Goal: Contribute content

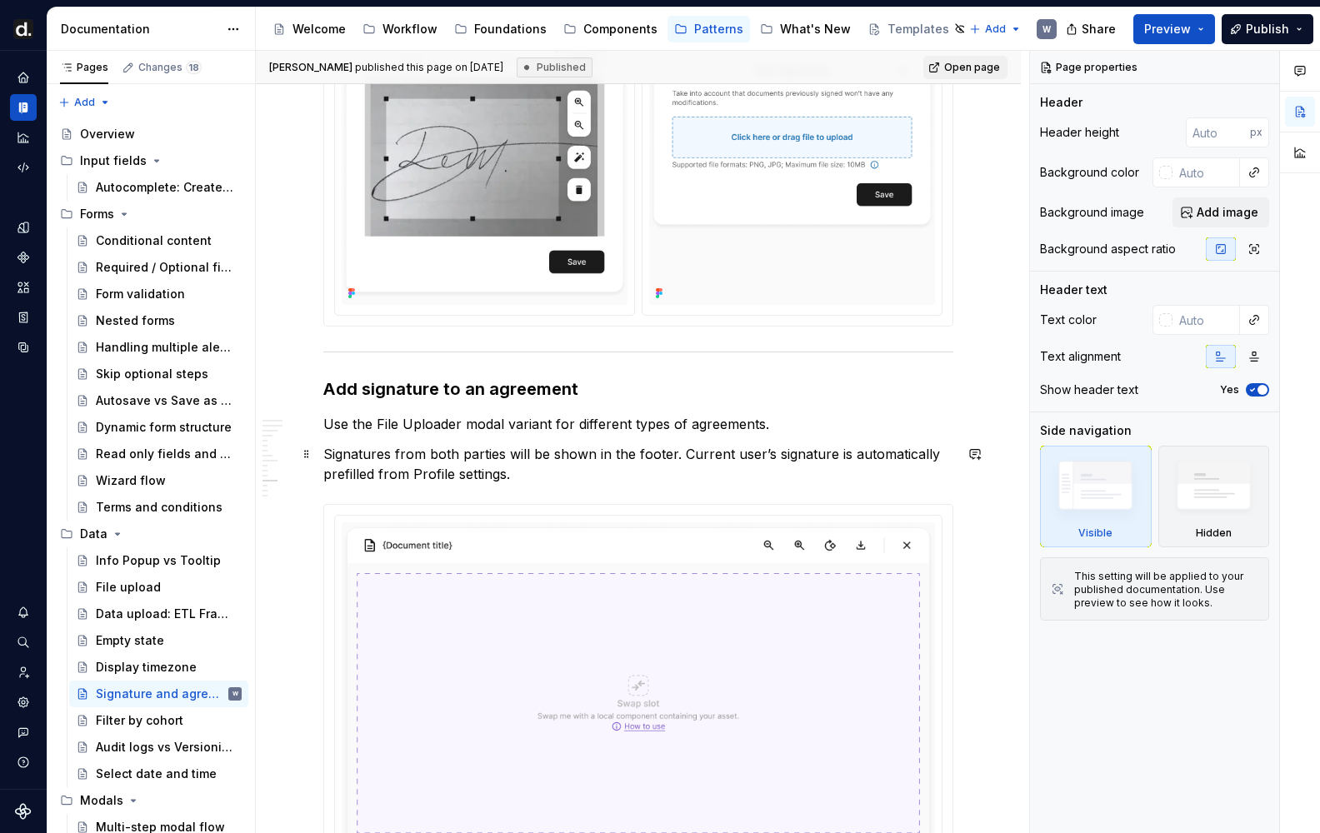
scroll to position [3473, 0]
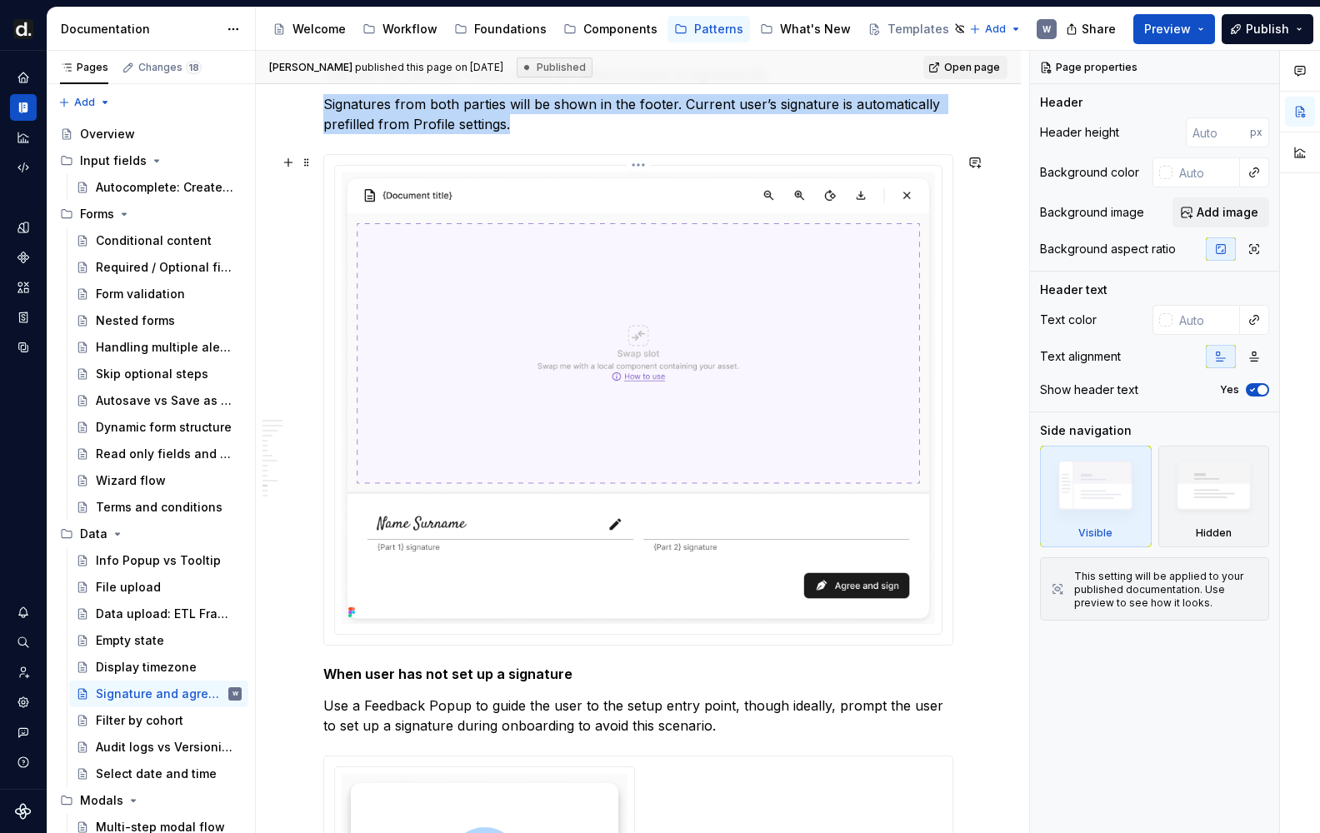
click at [594, 284] on img at bounding box center [638, 398] width 593 height 452
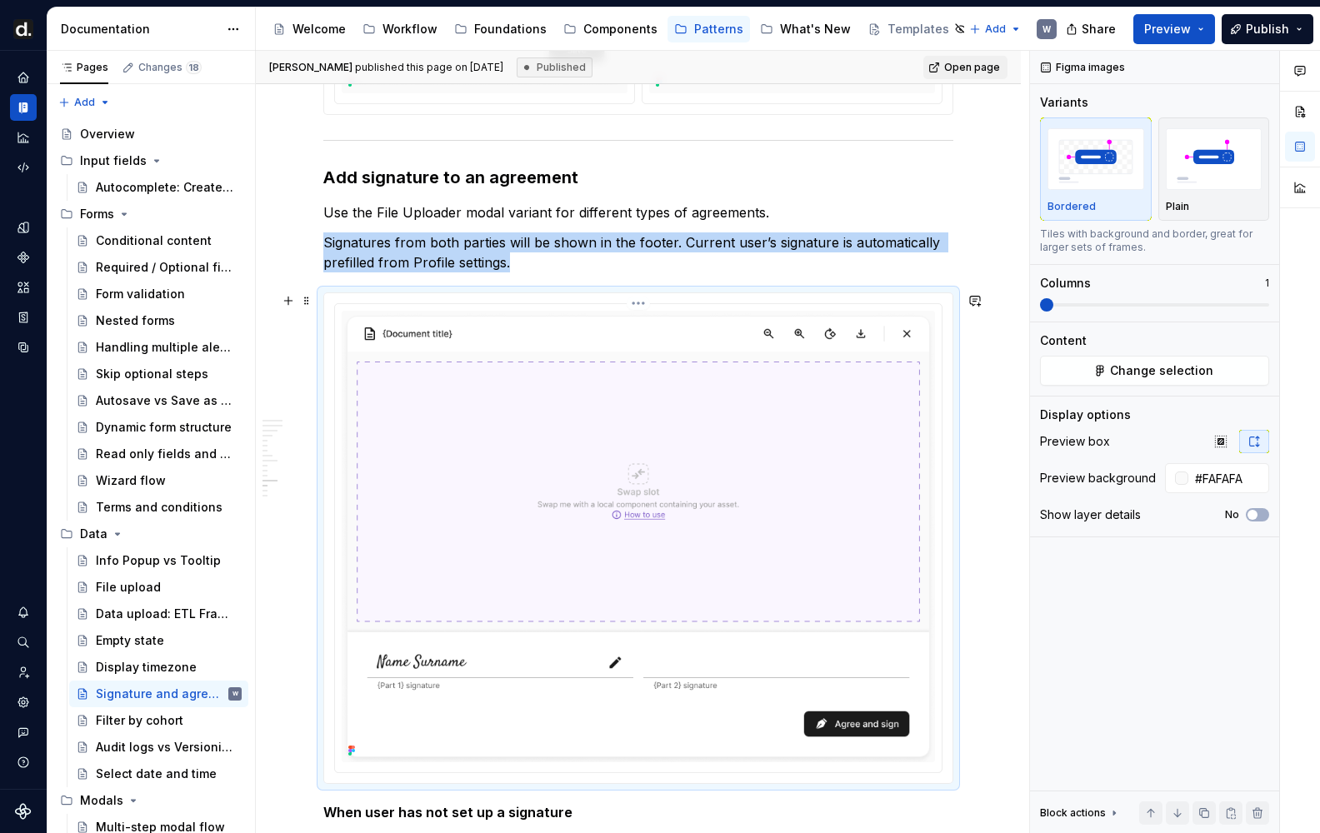
scroll to position [3329, 0]
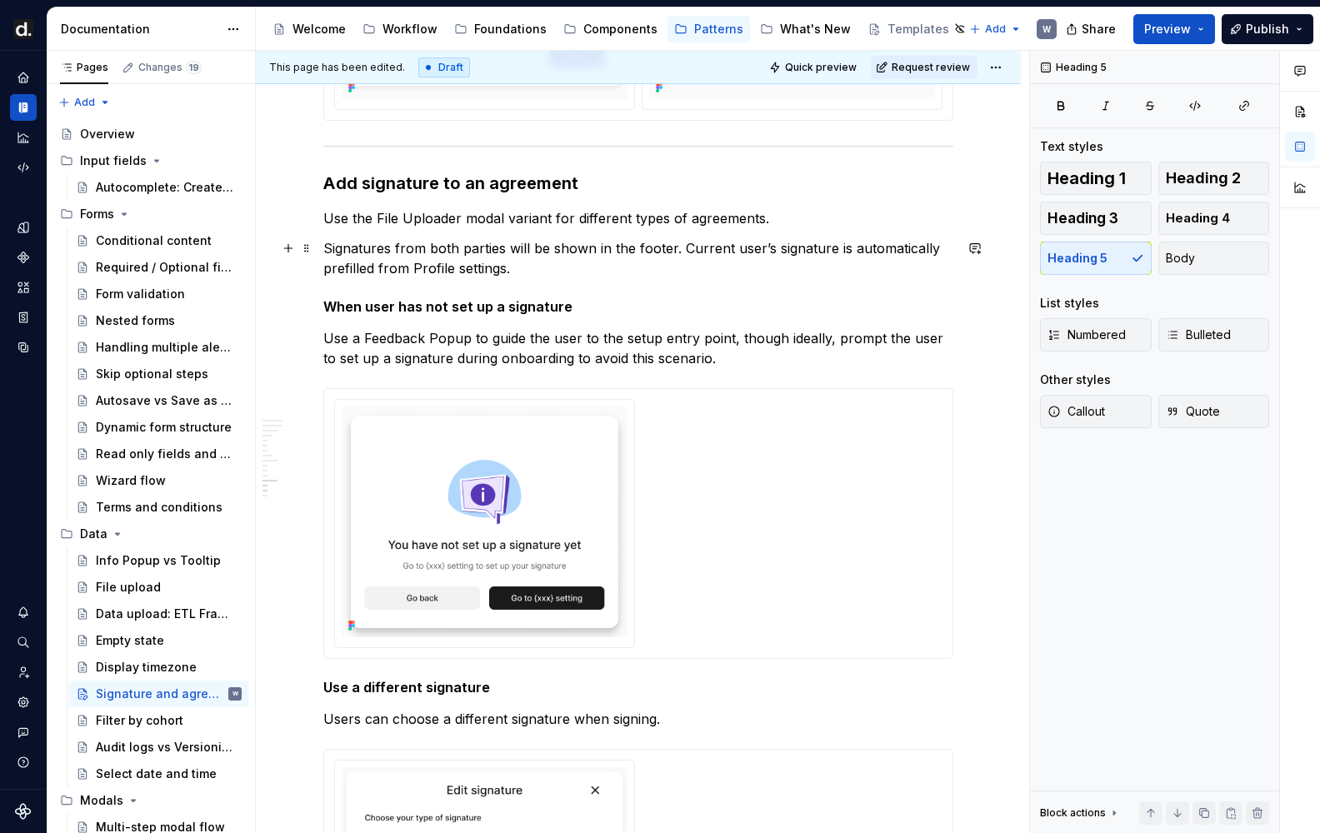
type textarea "*"
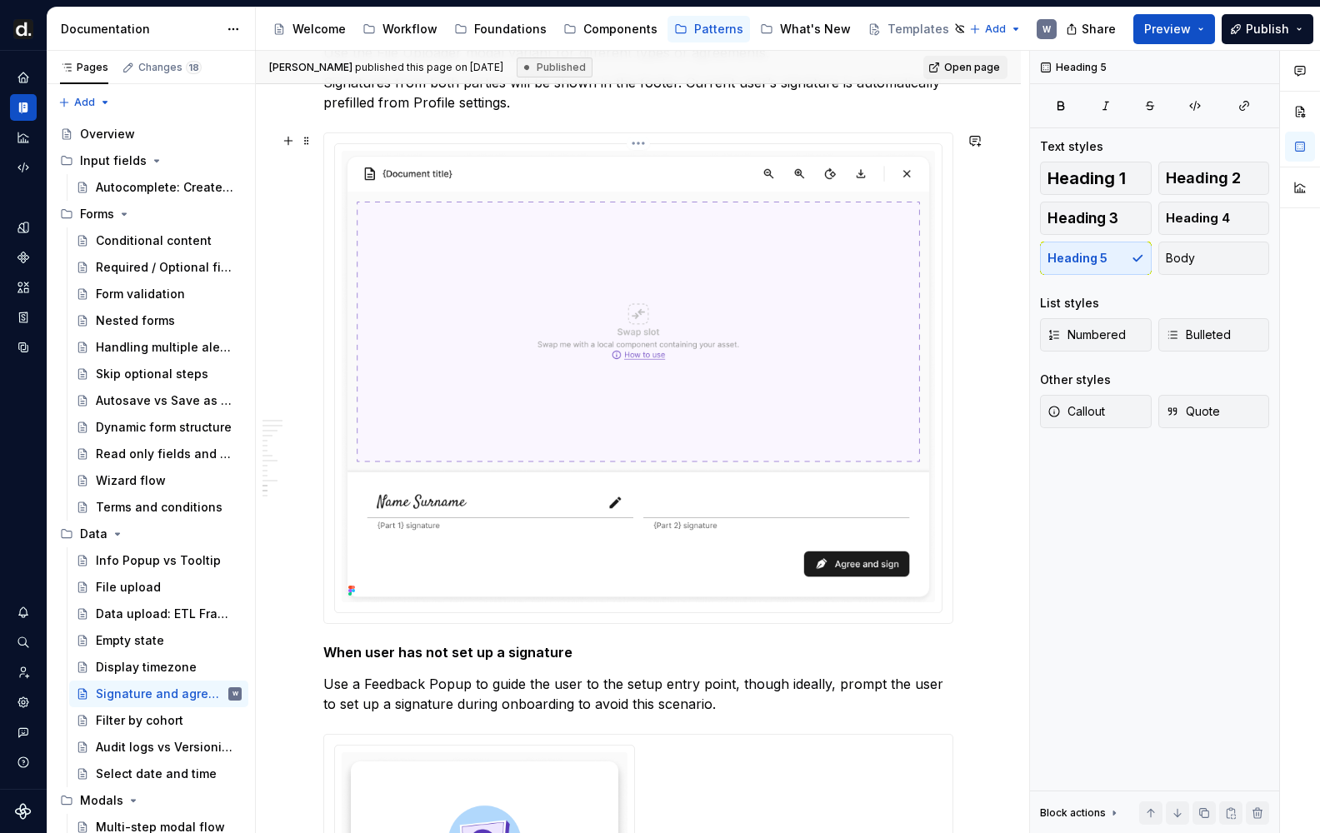
scroll to position [3774, 0]
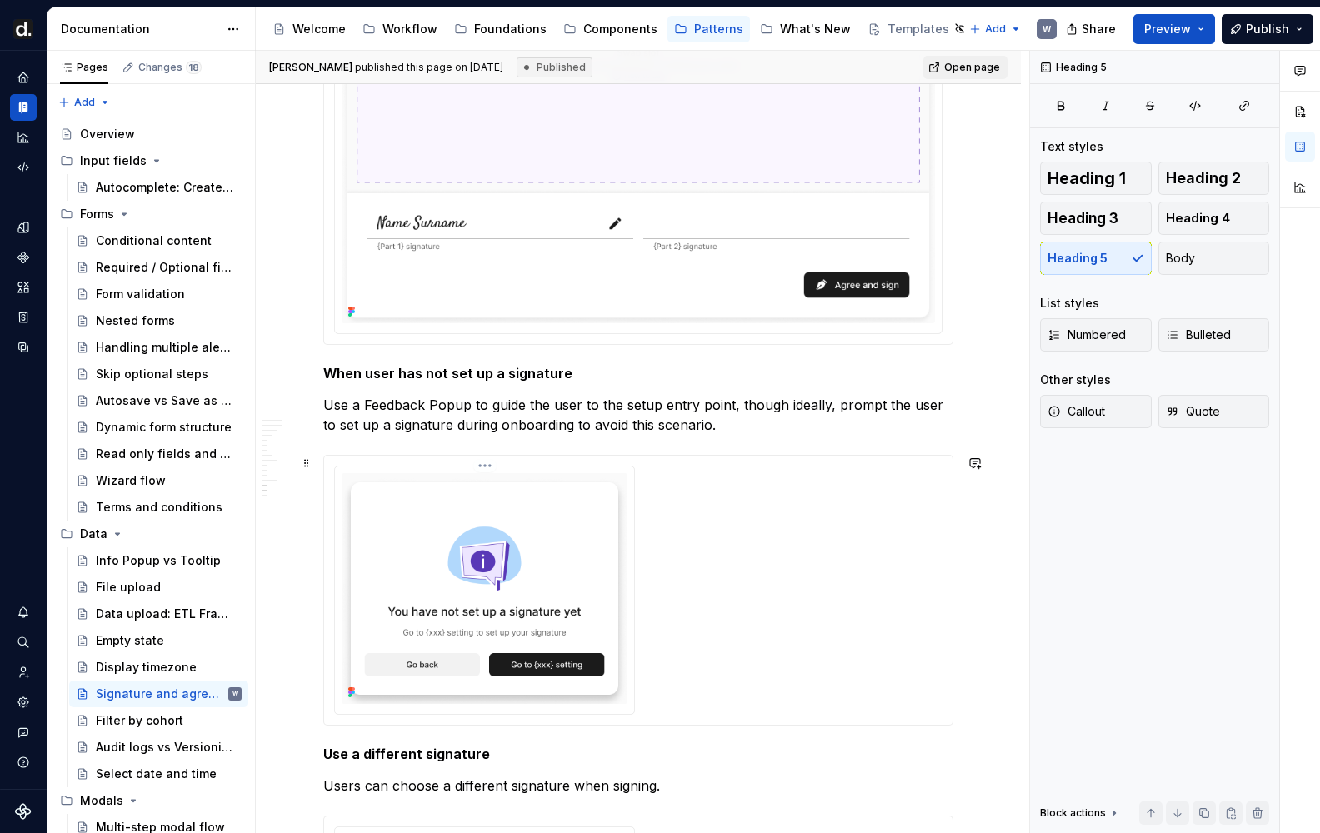
click at [553, 578] on img at bounding box center [485, 588] width 286 height 231
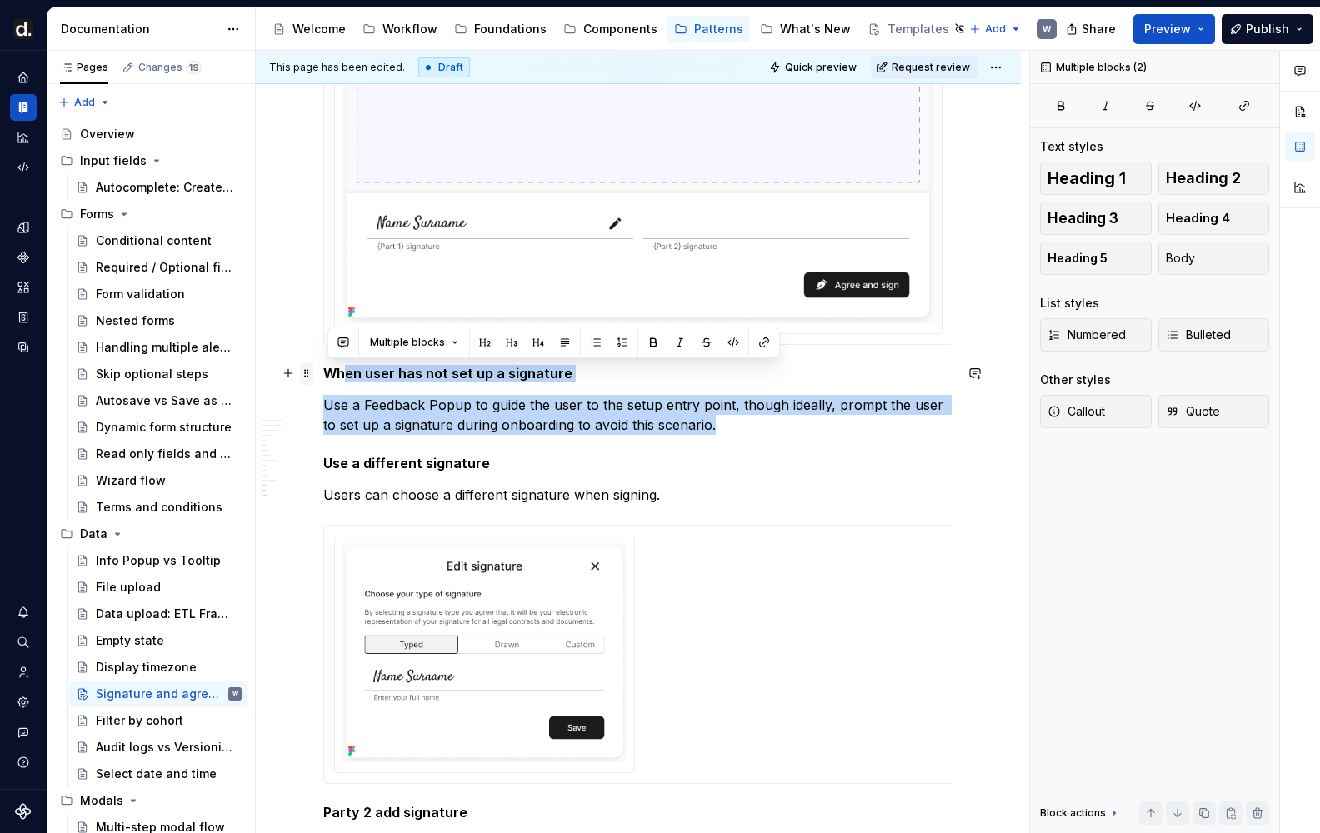
drag, startPoint x: 721, startPoint y: 422, endPoint x: 314, endPoint y: 373, distance: 409.4
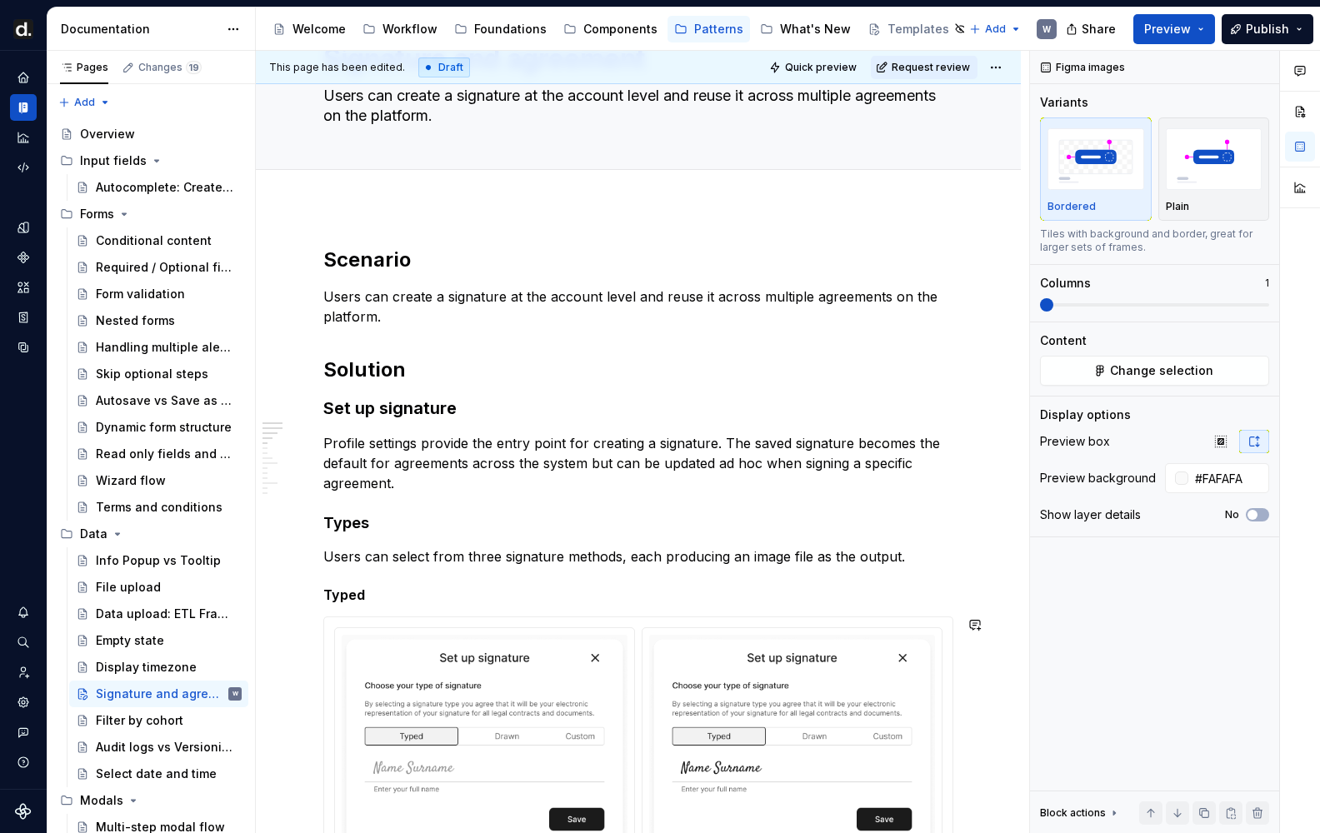
scroll to position [206, 0]
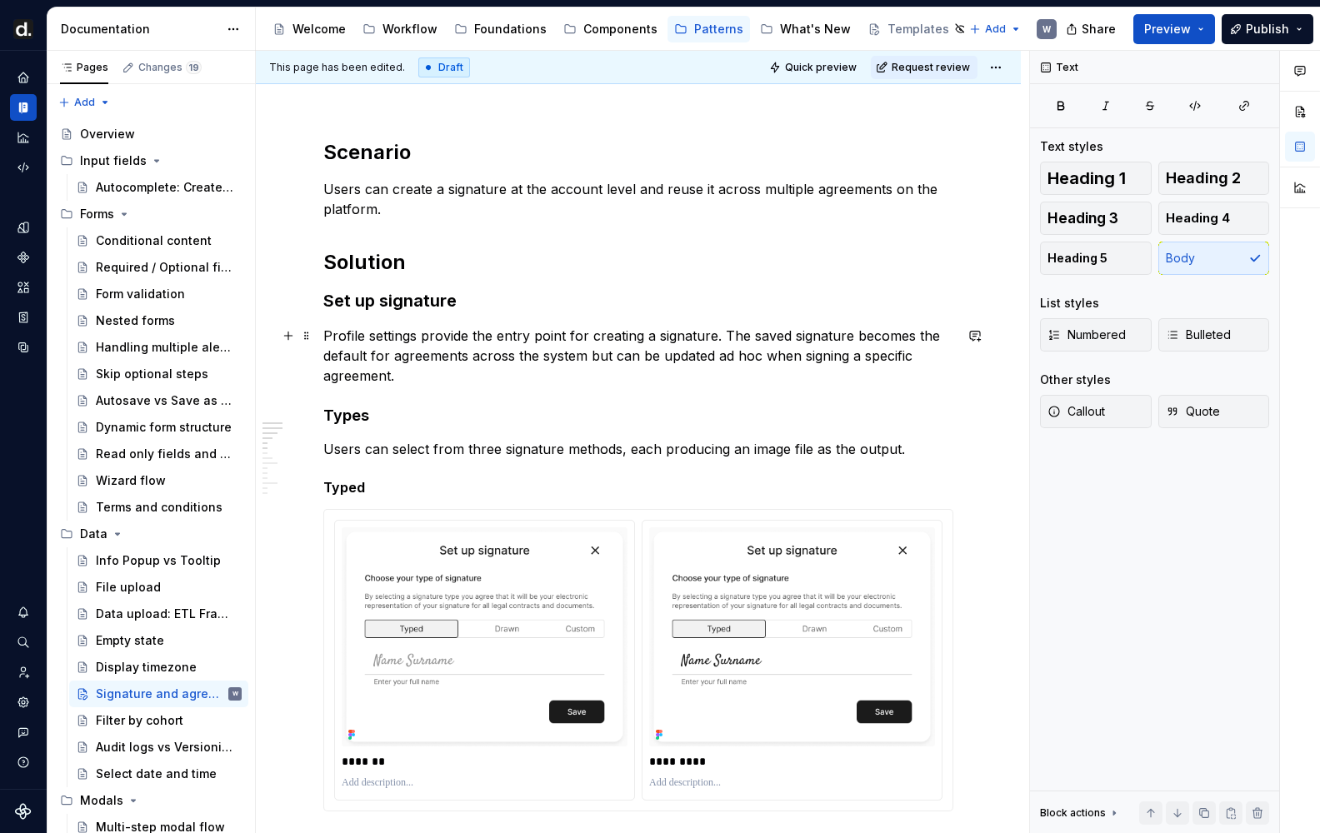
click at [726, 330] on p "Profile settings provide the entry point for creating a signature. The saved si…" at bounding box center [638, 356] width 630 height 60
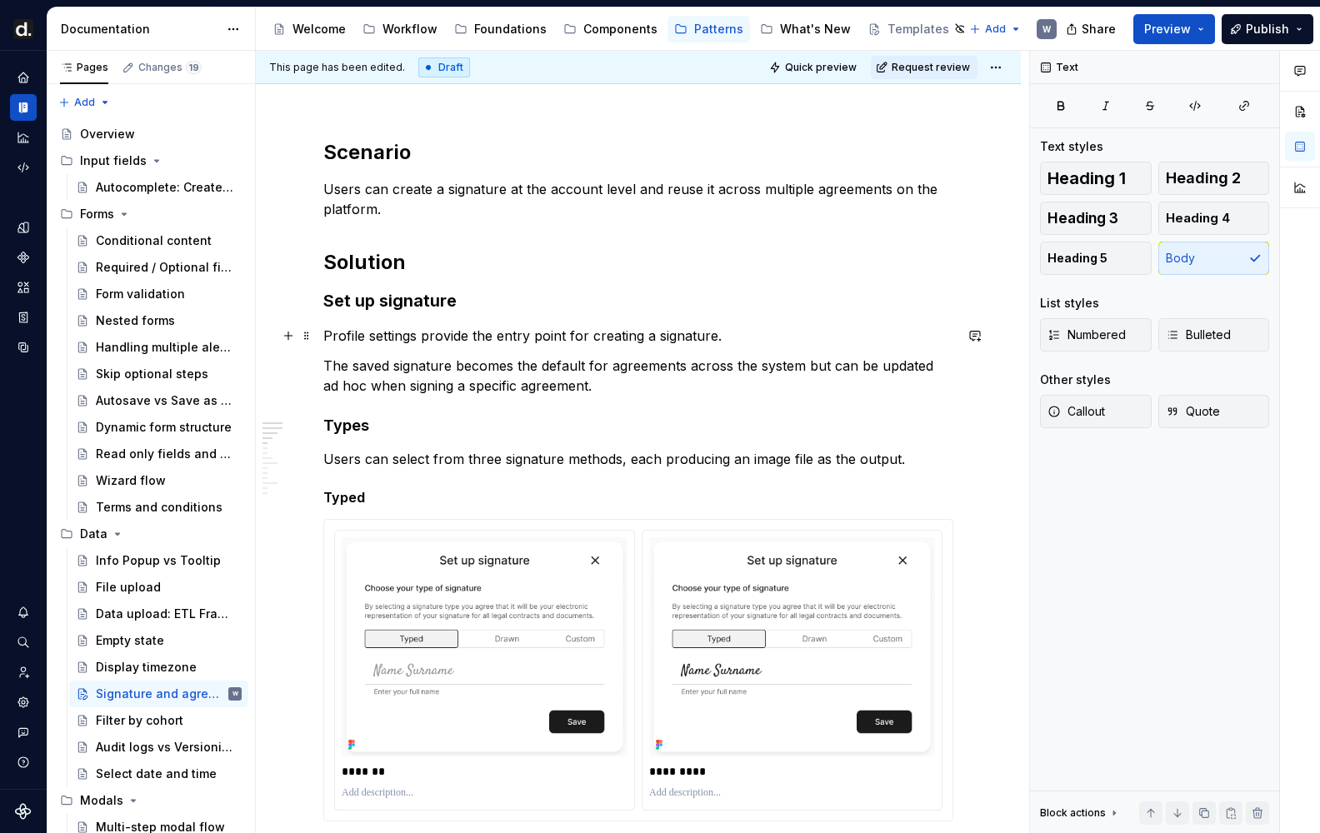
click at [738, 337] on p "Profile settings provide the entry point for creating a signature." at bounding box center [638, 336] width 630 height 20
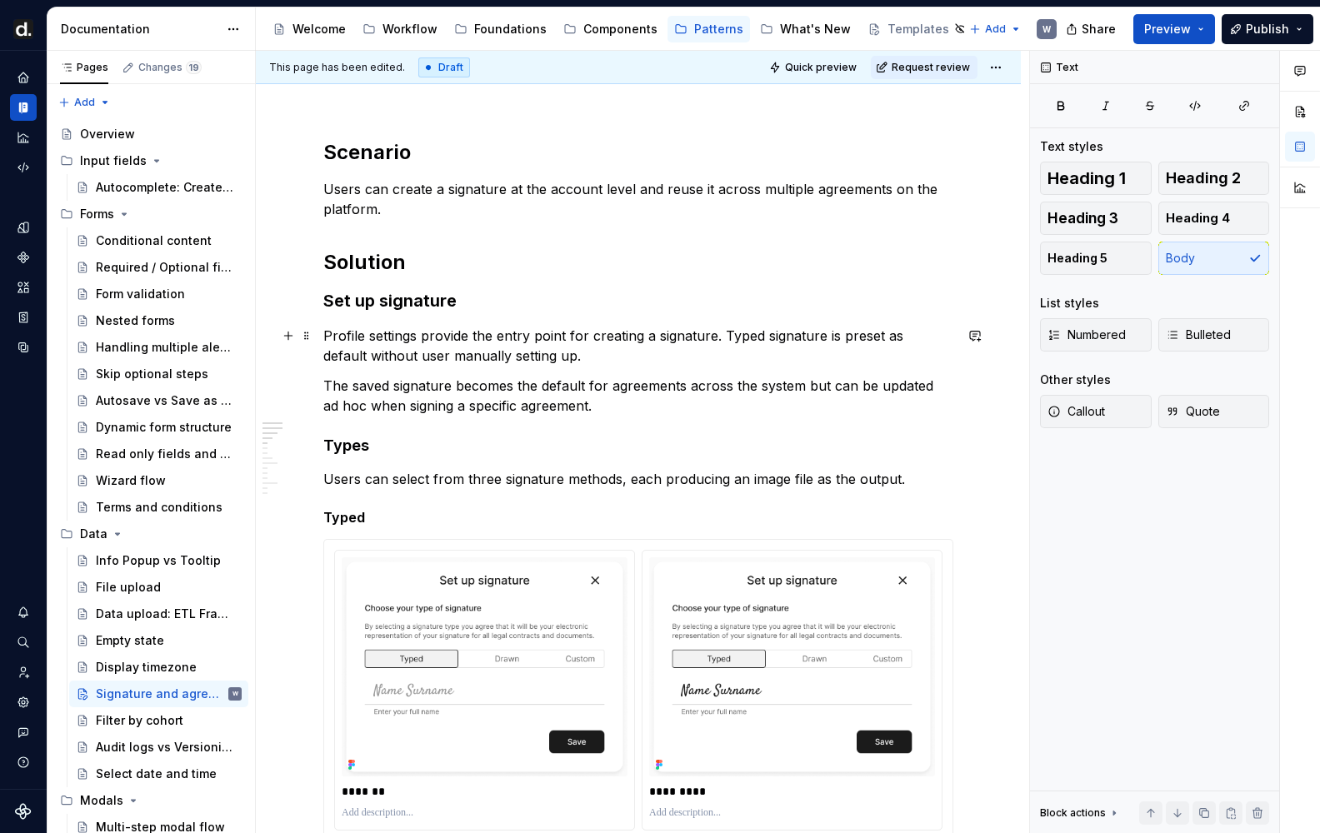
click at [709, 332] on p "Profile settings provide the entry point for creating a signature. Typed signat…" at bounding box center [638, 346] width 630 height 40
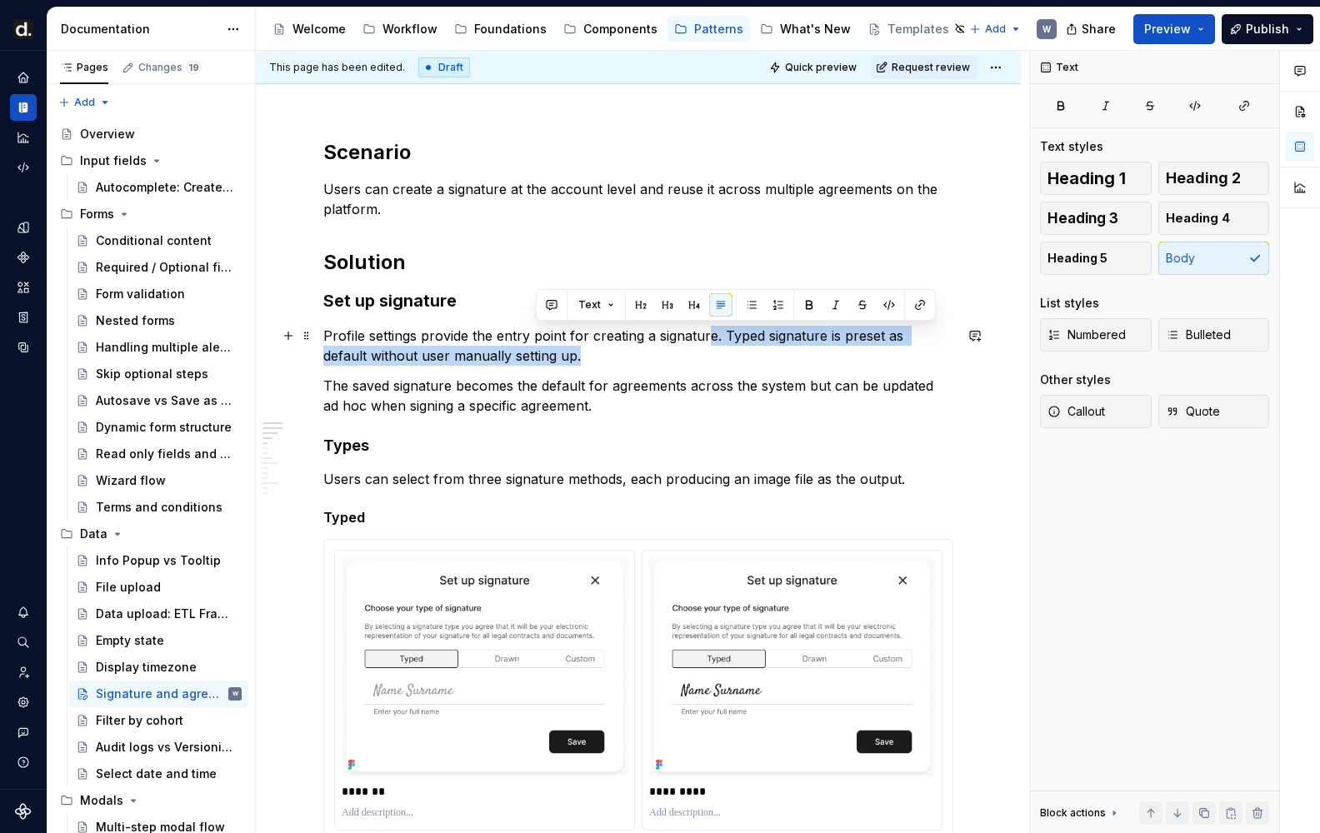
click at [711, 330] on p "Profile settings provide the entry point for creating a signature. Typed signat…" at bounding box center [638, 346] width 630 height 40
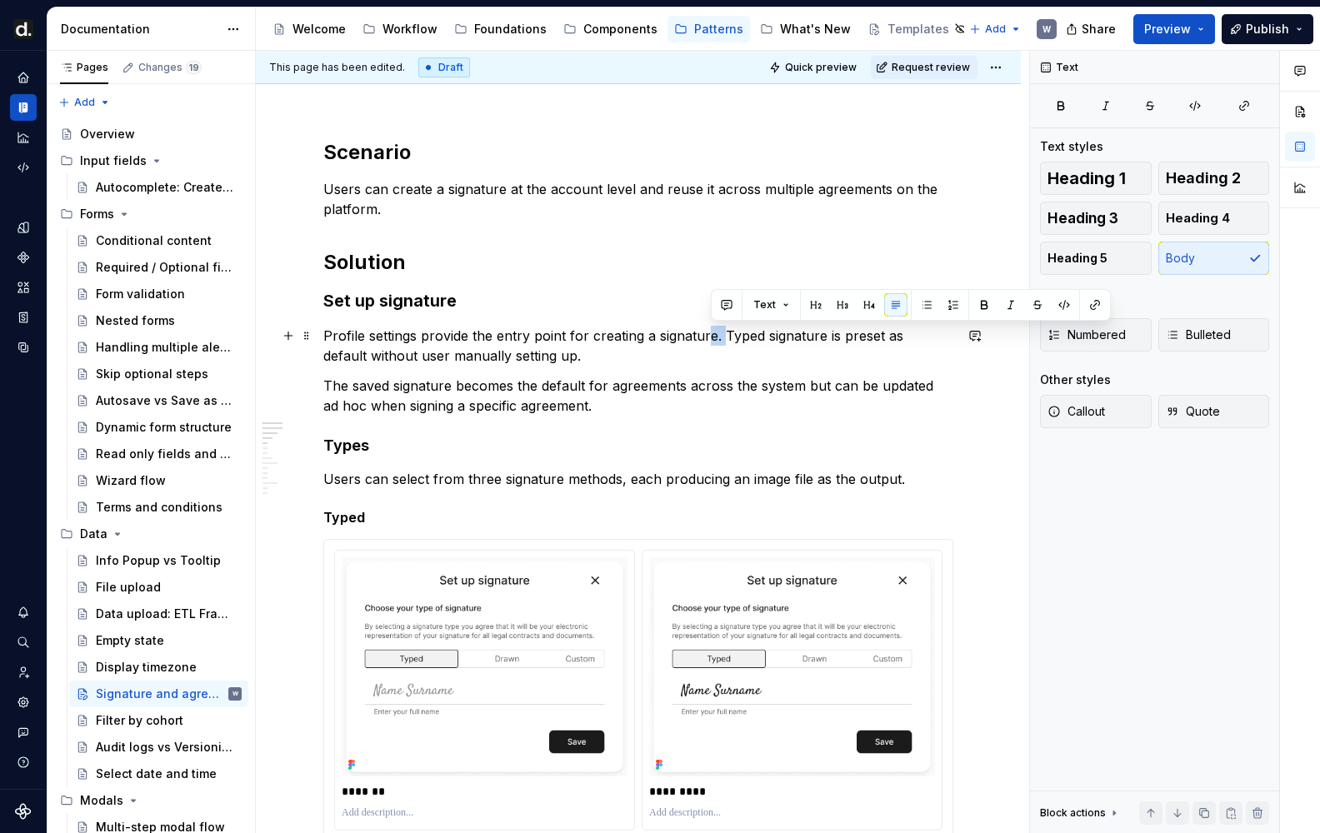
drag, startPoint x: 716, startPoint y: 328, endPoint x: 728, endPoint y: 335, distance: 14.2
click at [726, 332] on p "Profile settings provide the entry point for creating a signature. Typed signat…" at bounding box center [638, 346] width 630 height 40
click at [731, 344] on p "Profile settings provide the entry point for creating a signature. Typed signat…" at bounding box center [638, 346] width 630 height 40
click at [726, 334] on p "Profile settings provide the entry point for creating a signature. Typed signat…" at bounding box center [638, 346] width 630 height 40
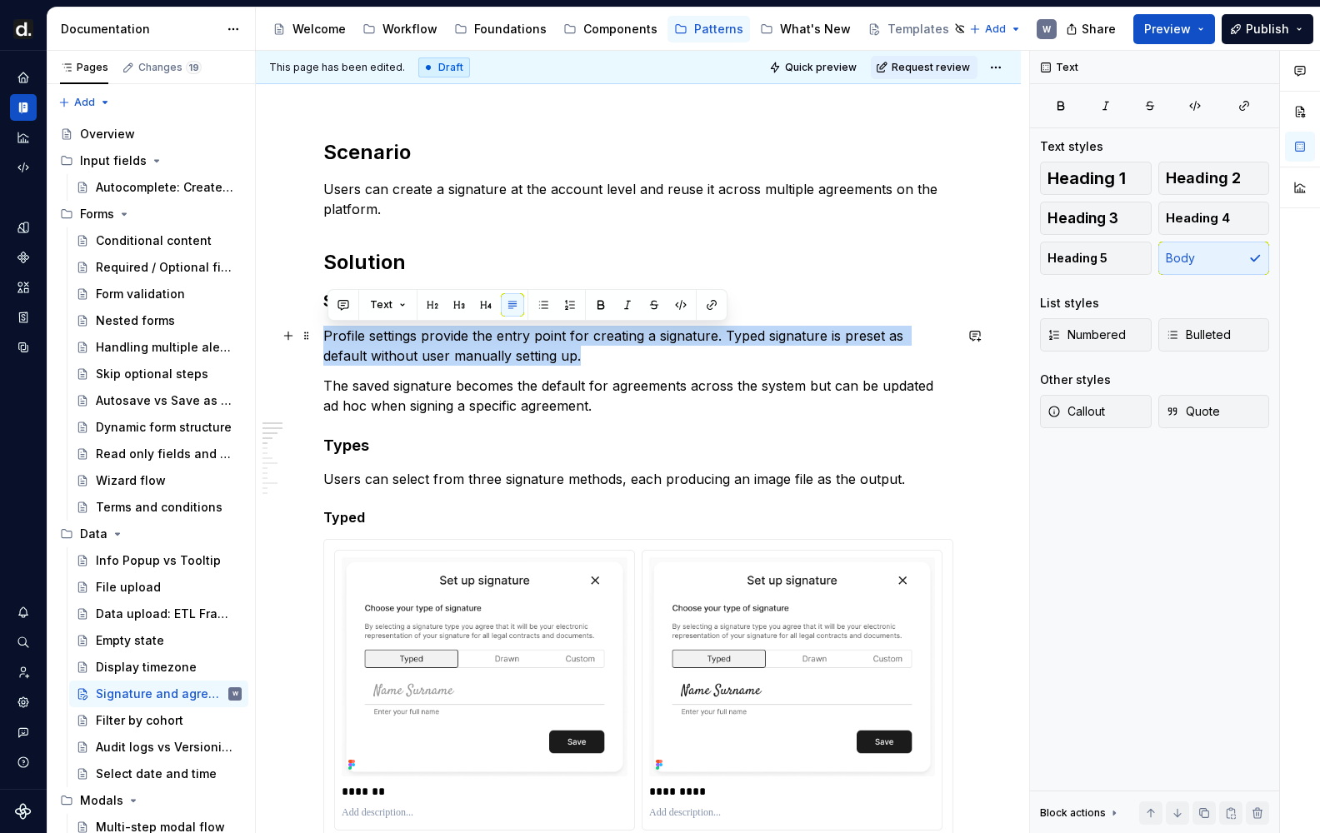
drag, startPoint x: 724, startPoint y: 356, endPoint x: 327, endPoint y: 331, distance: 398.2
click at [327, 331] on p "Profile settings provide the entry point for creating a signature. Typed signat…" at bounding box center [638, 346] width 630 height 40
copy p "Profile settings provide the entry point for creating a signature. Typed signat…"
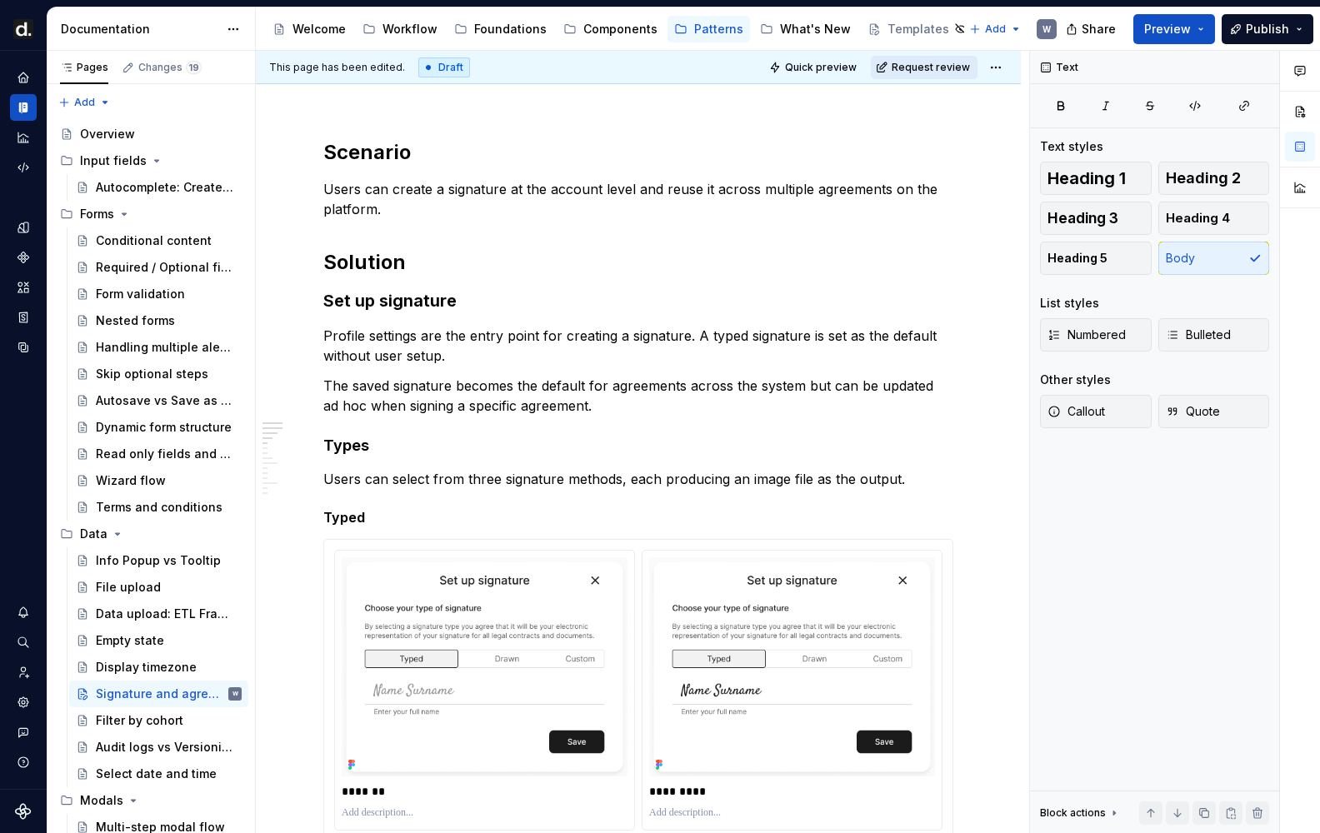
click at [938, 63] on span "Request review" at bounding box center [930, 67] width 78 height 13
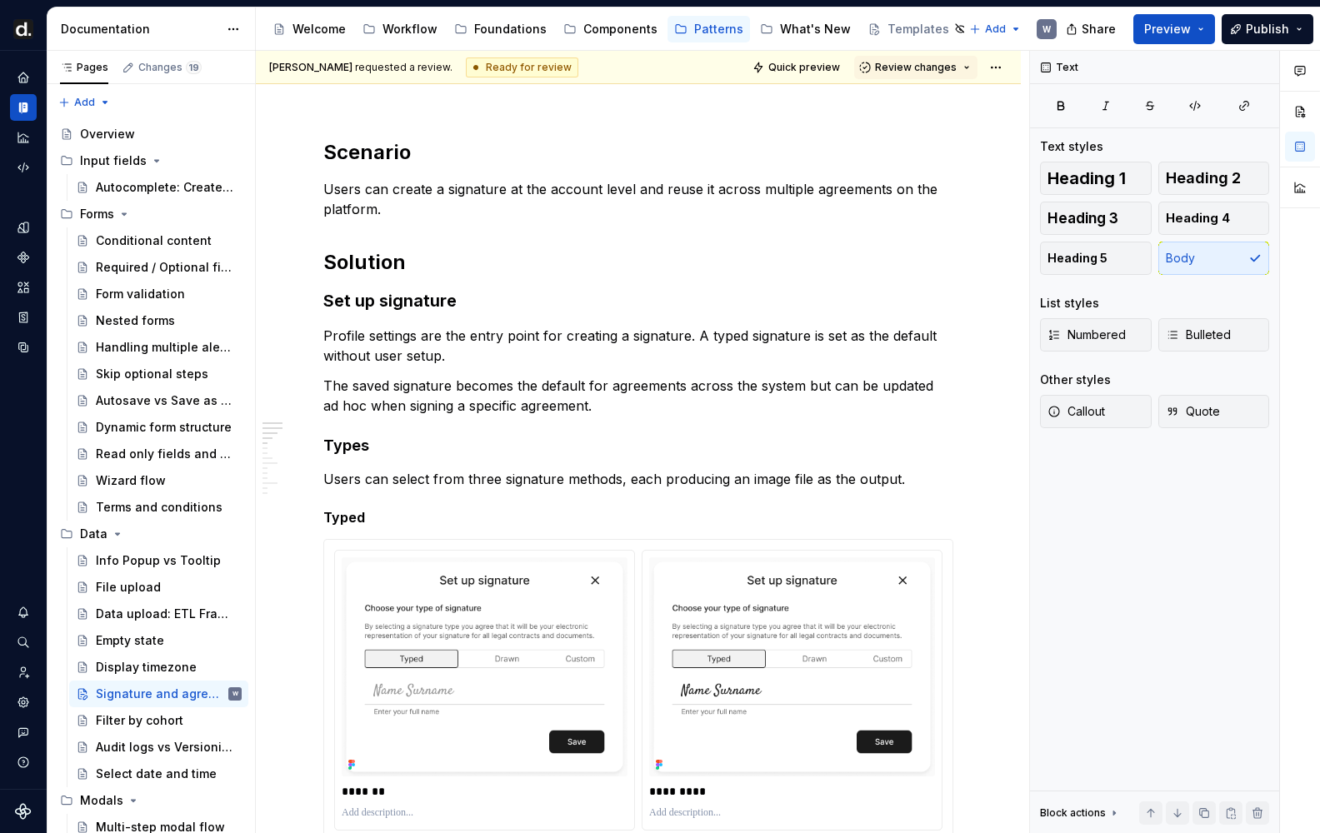
click at [939, 67] on span "Review changes" at bounding box center [916, 67] width 82 height 13
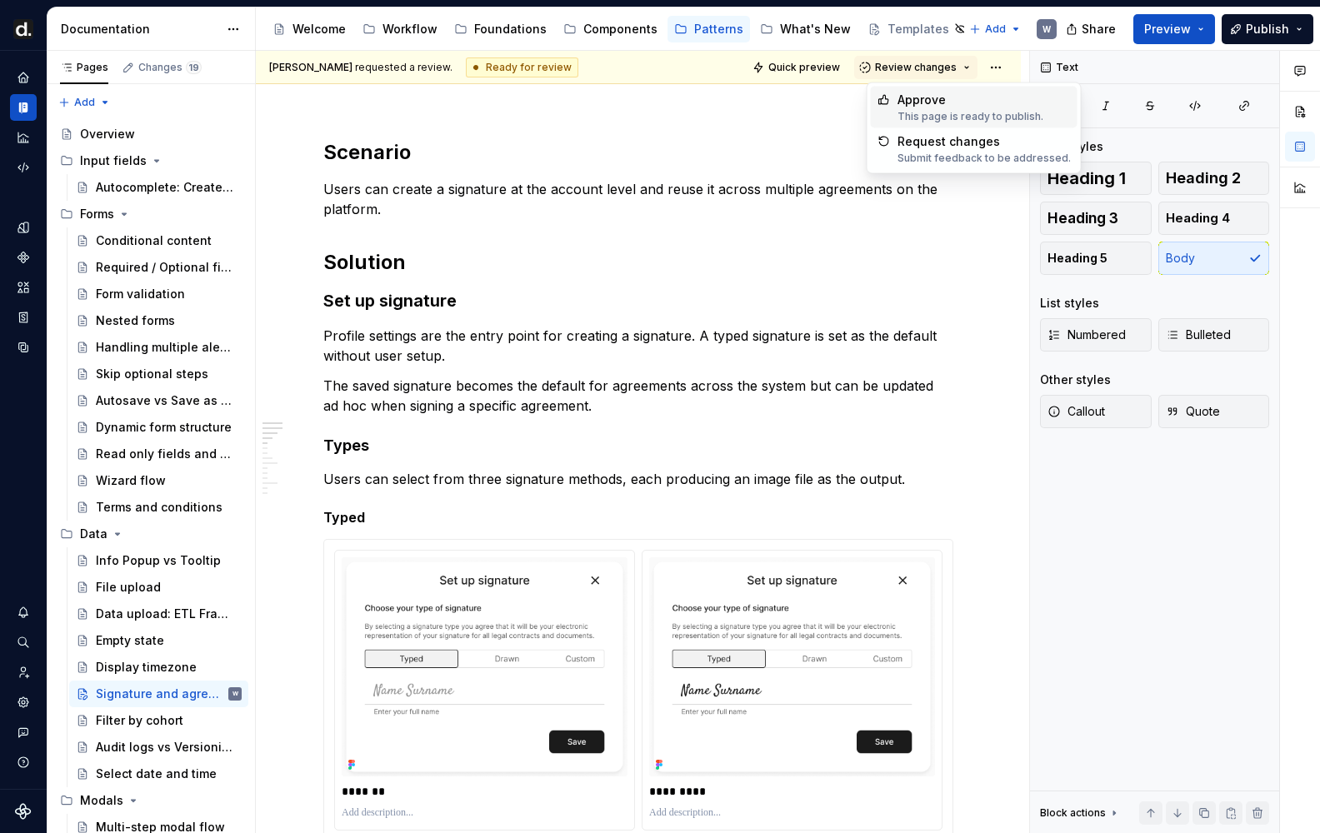
click at [925, 107] on div "Approve" at bounding box center [970, 100] width 146 height 17
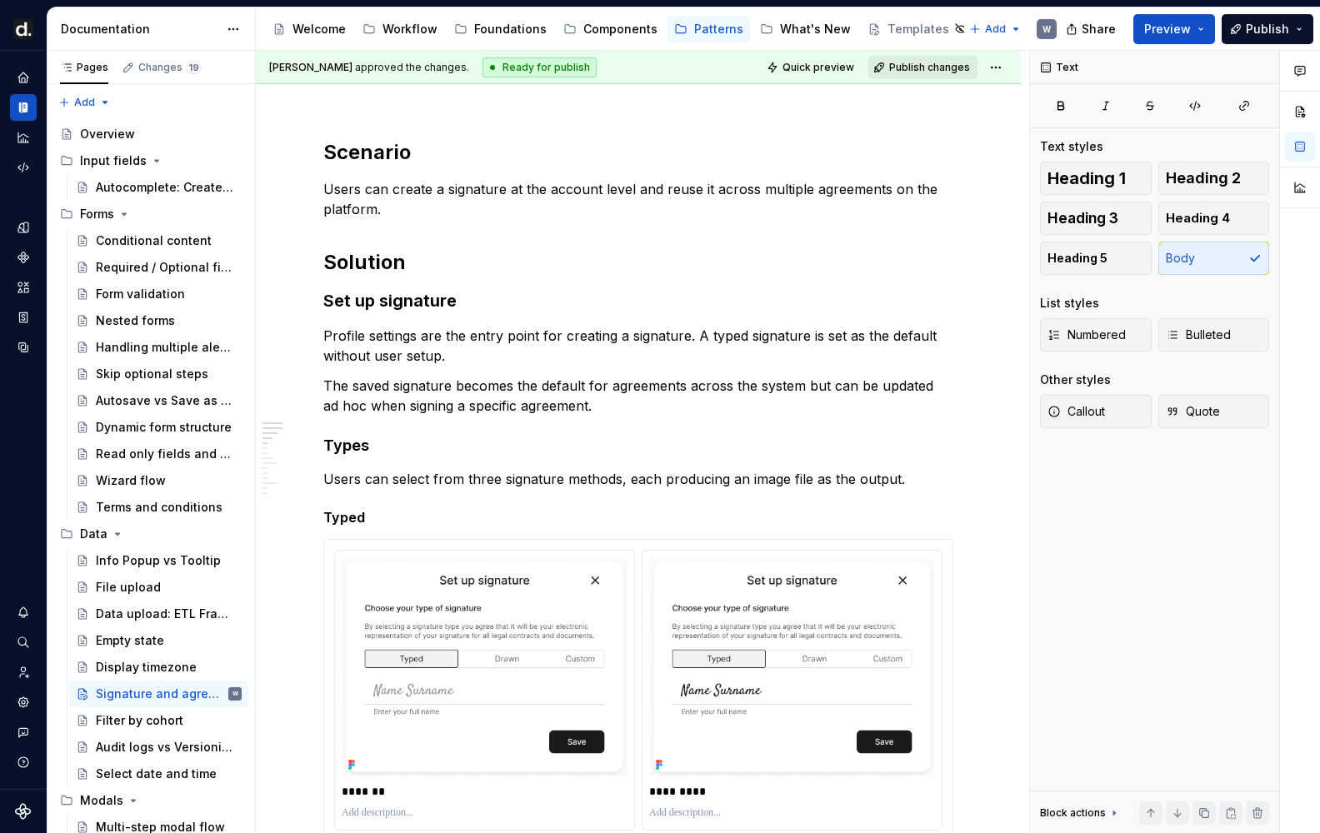
click at [936, 67] on span "Publish changes" at bounding box center [929, 67] width 81 height 13
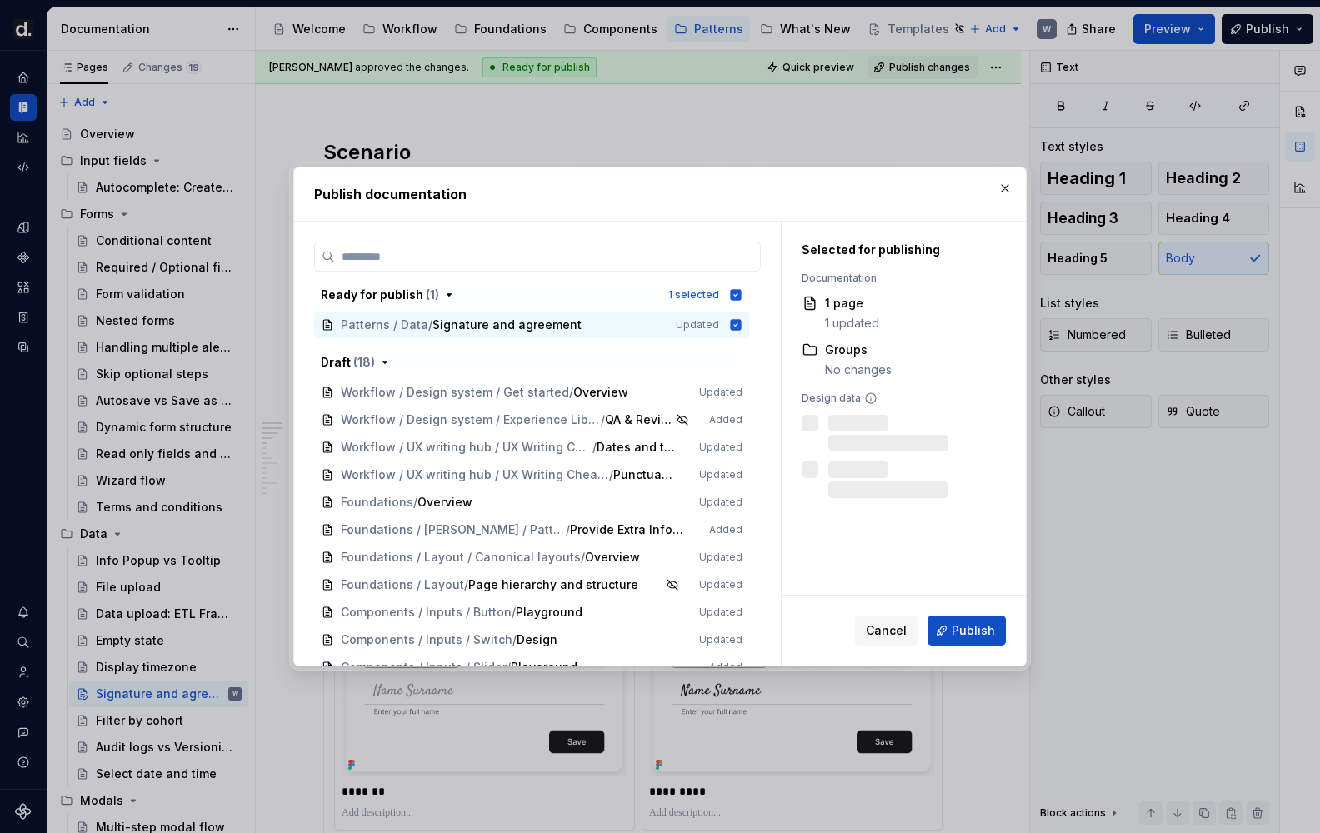
drag, startPoint x: 987, startPoint y: 633, endPoint x: 909, endPoint y: 593, distance: 87.9
click at [987, 632] on span "Publish" at bounding box center [972, 630] width 43 height 17
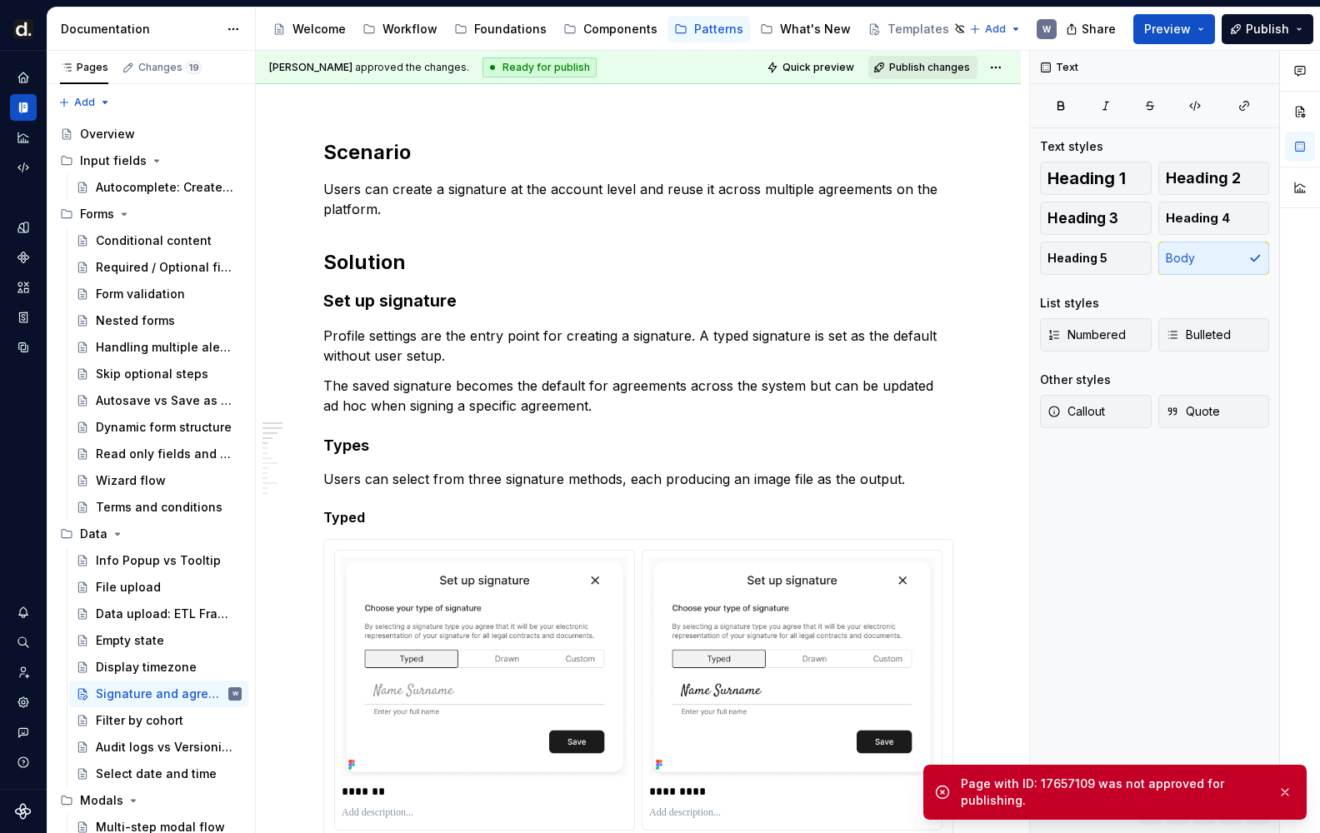
click at [940, 72] on span "Publish changes" at bounding box center [929, 67] width 81 height 13
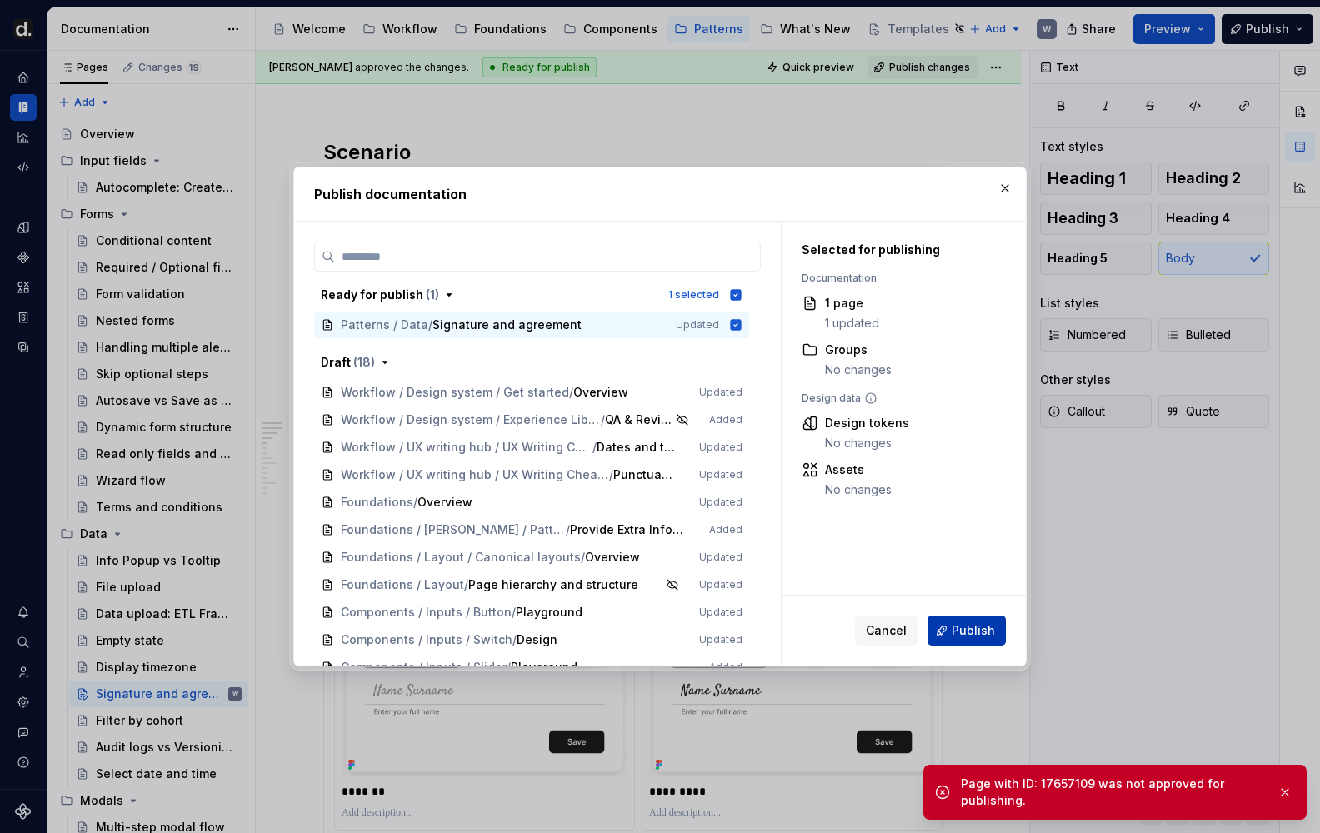
click at [965, 638] on span "Publish" at bounding box center [972, 630] width 43 height 17
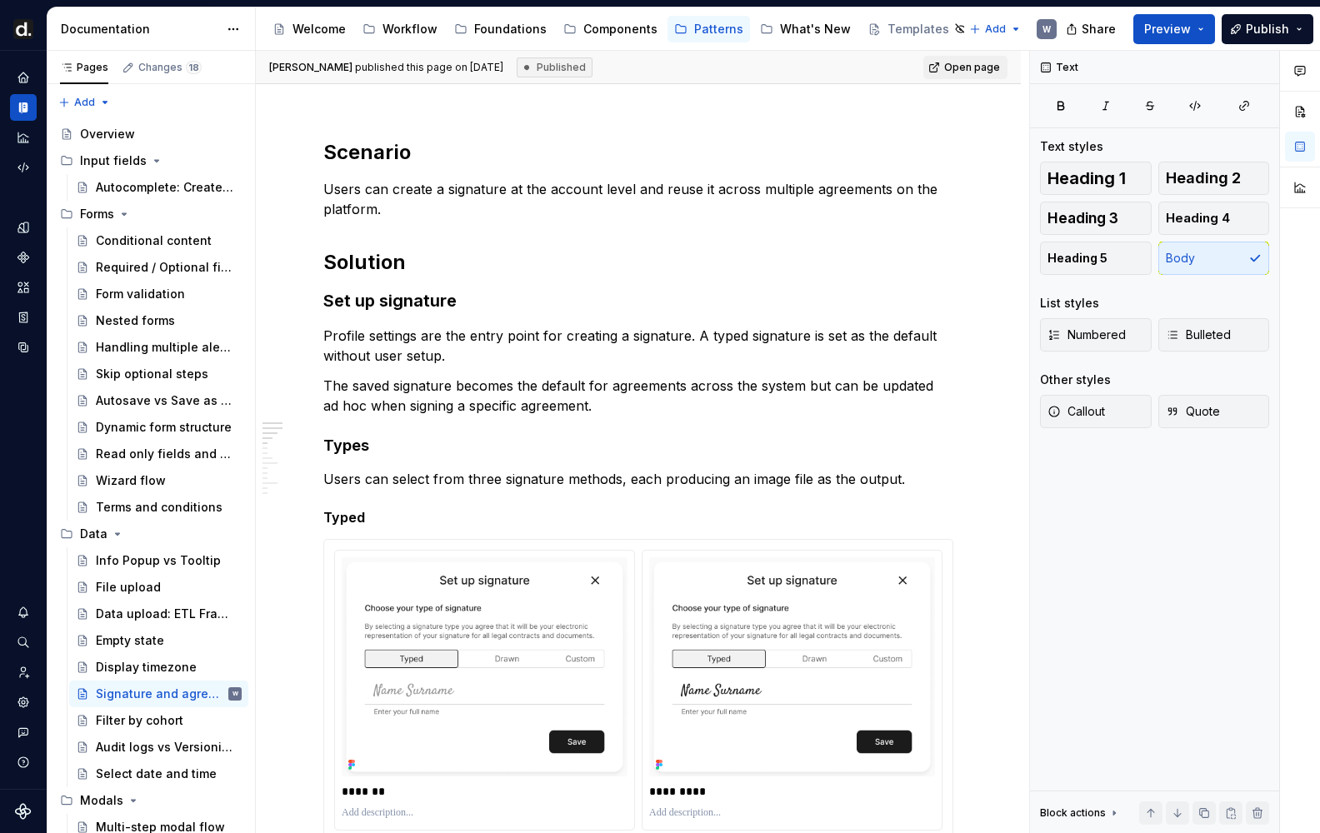
type textarea "*"
